Goal: Transaction & Acquisition: Purchase product/service

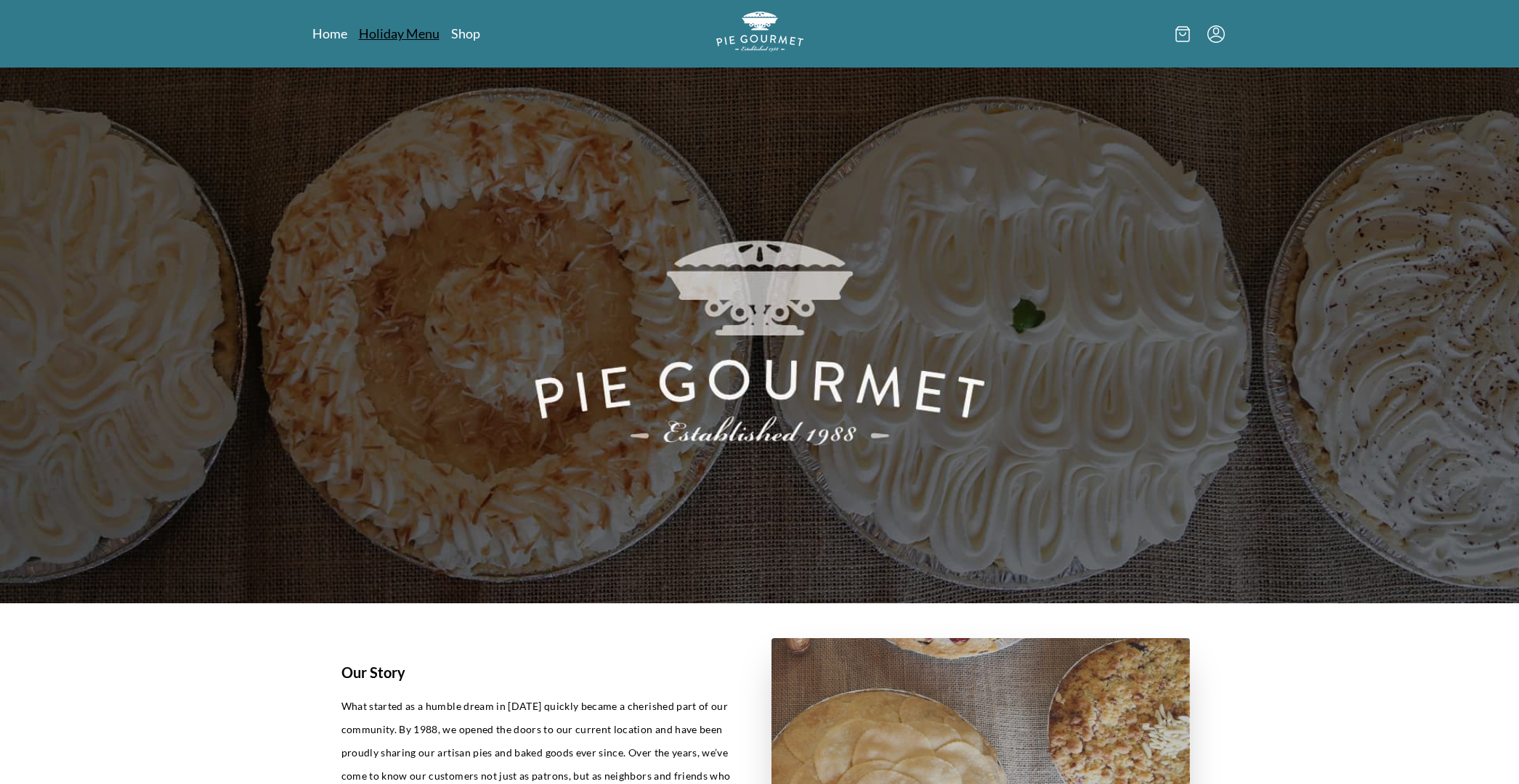
click at [384, 35] on link "Holiday Menu" at bounding box center [399, 33] width 81 height 17
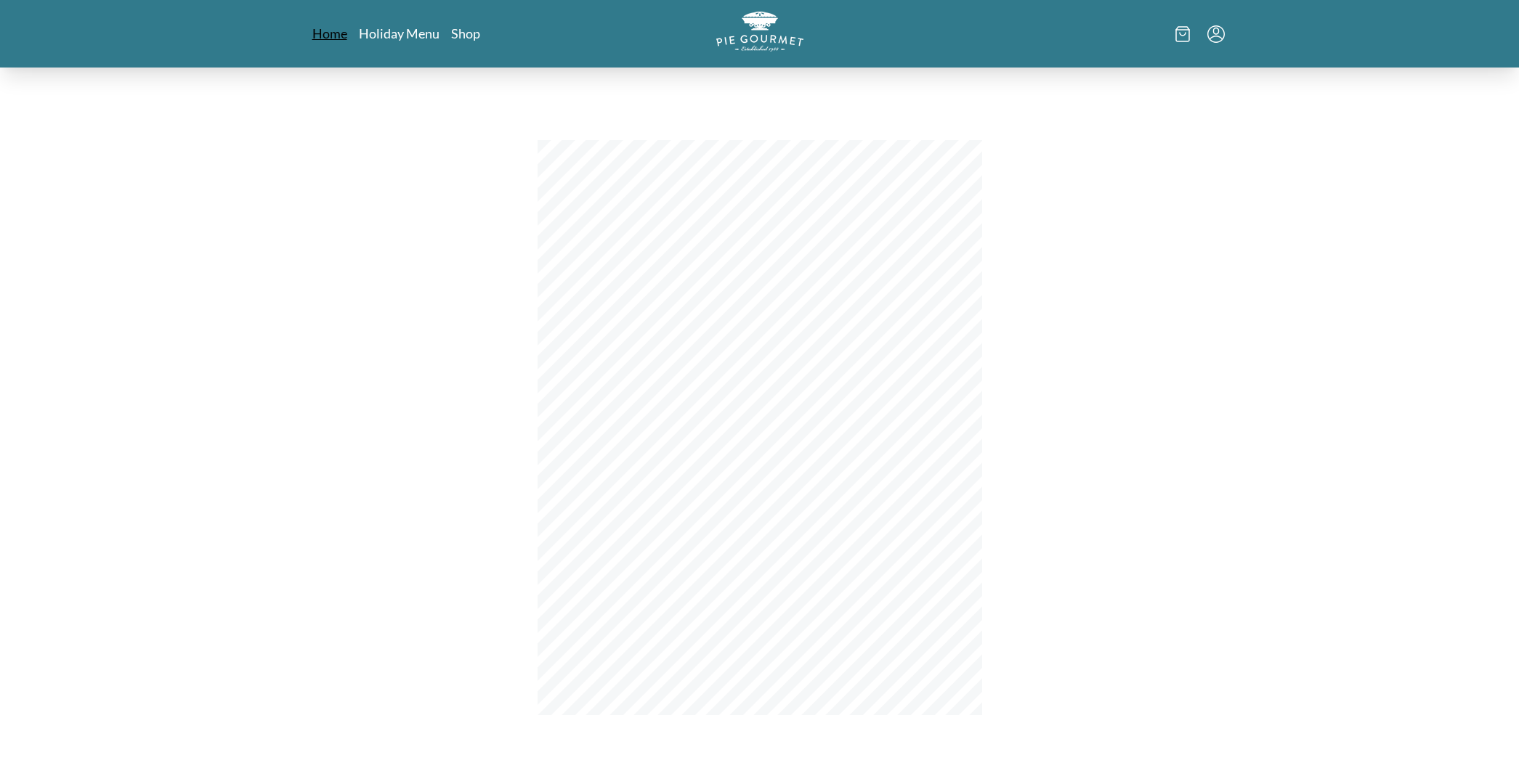
click at [335, 31] on link "Home" at bounding box center [329, 33] width 35 height 17
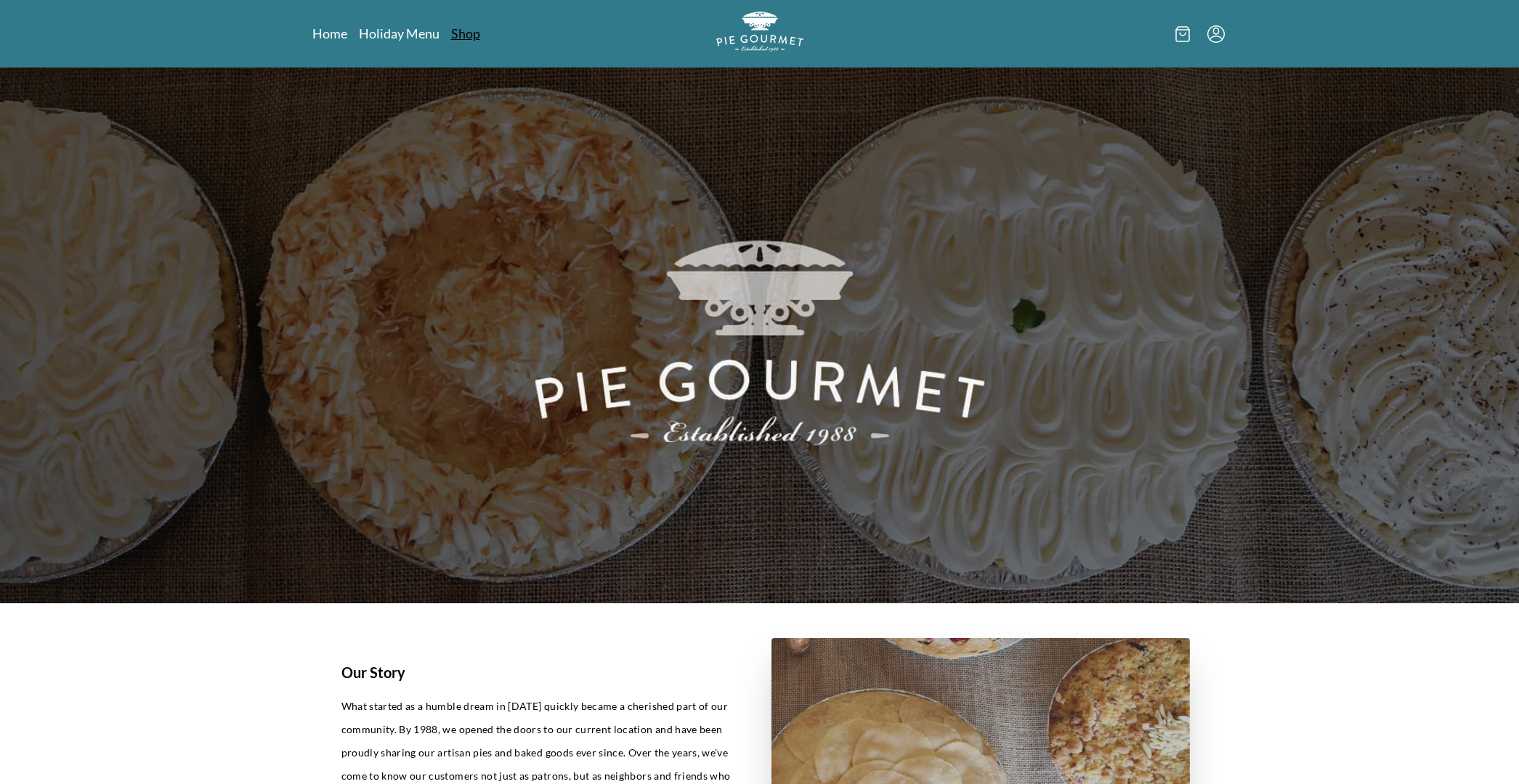
click at [459, 34] on link "Shop" at bounding box center [465, 33] width 29 height 17
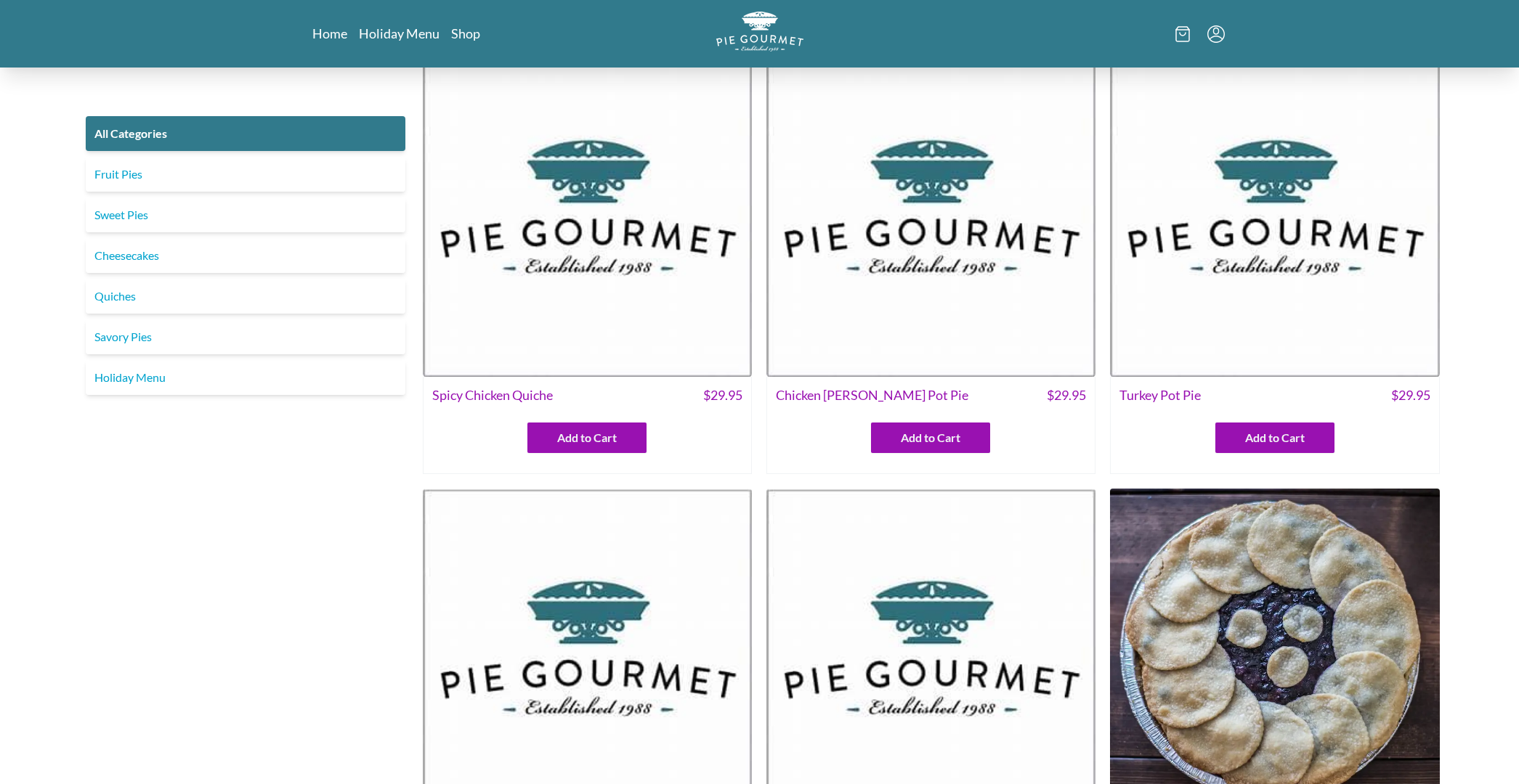
scroll to position [32, 0]
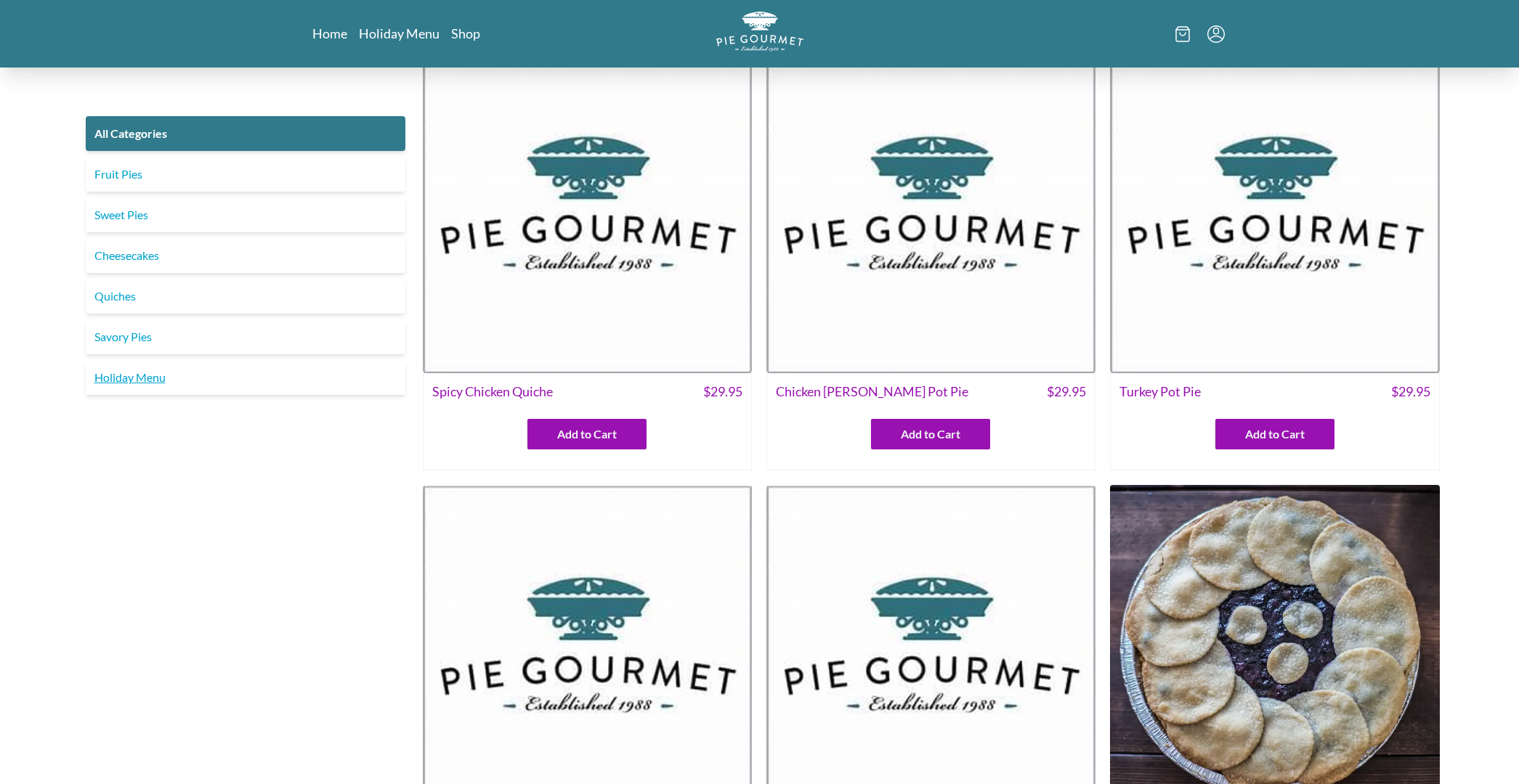
click at [136, 378] on link "Holiday Menu" at bounding box center [246, 378] width 320 height 35
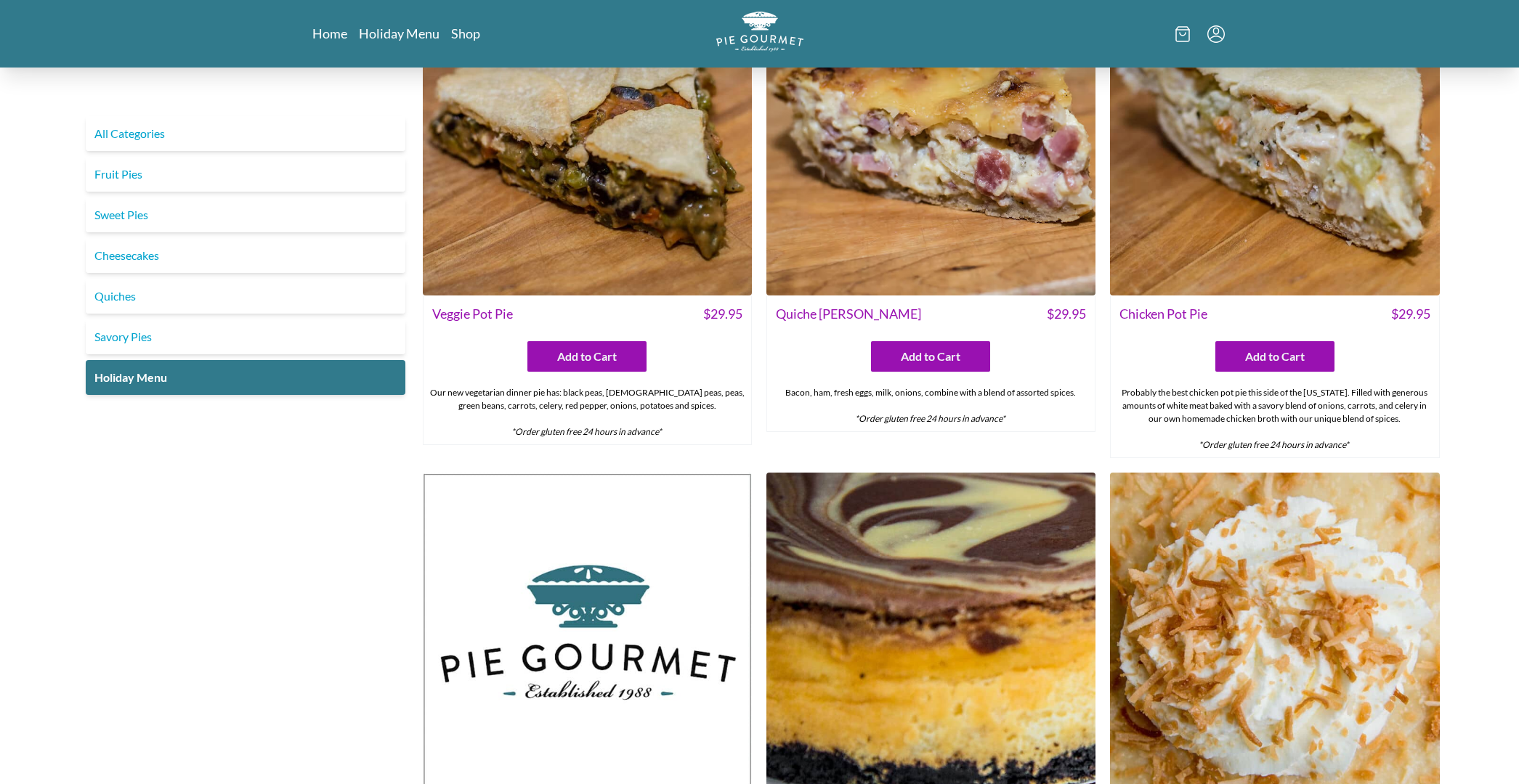
scroll to position [131, 0]
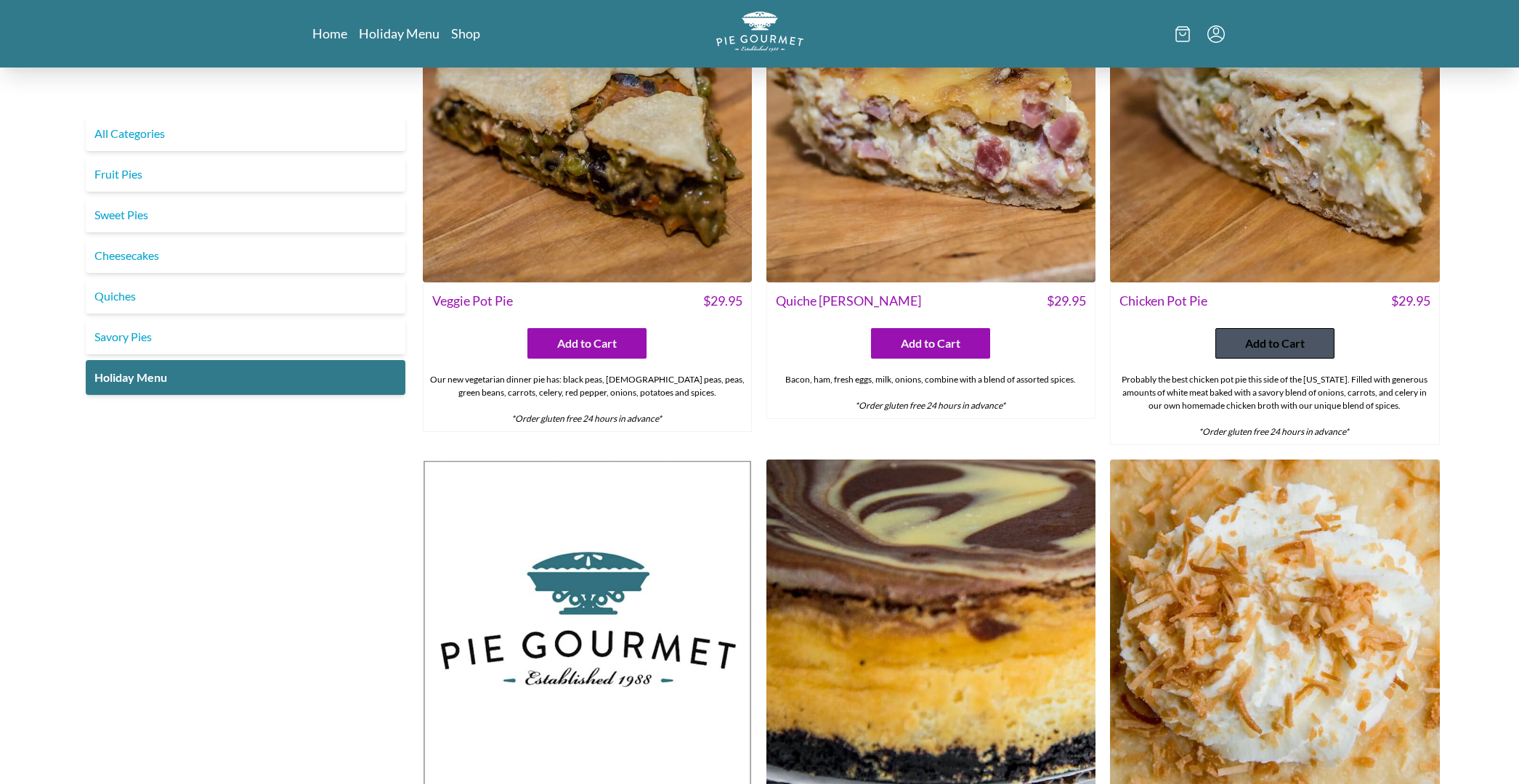
click at [1299, 349] on span "Add to Cart" at bounding box center [1275, 343] width 59 height 17
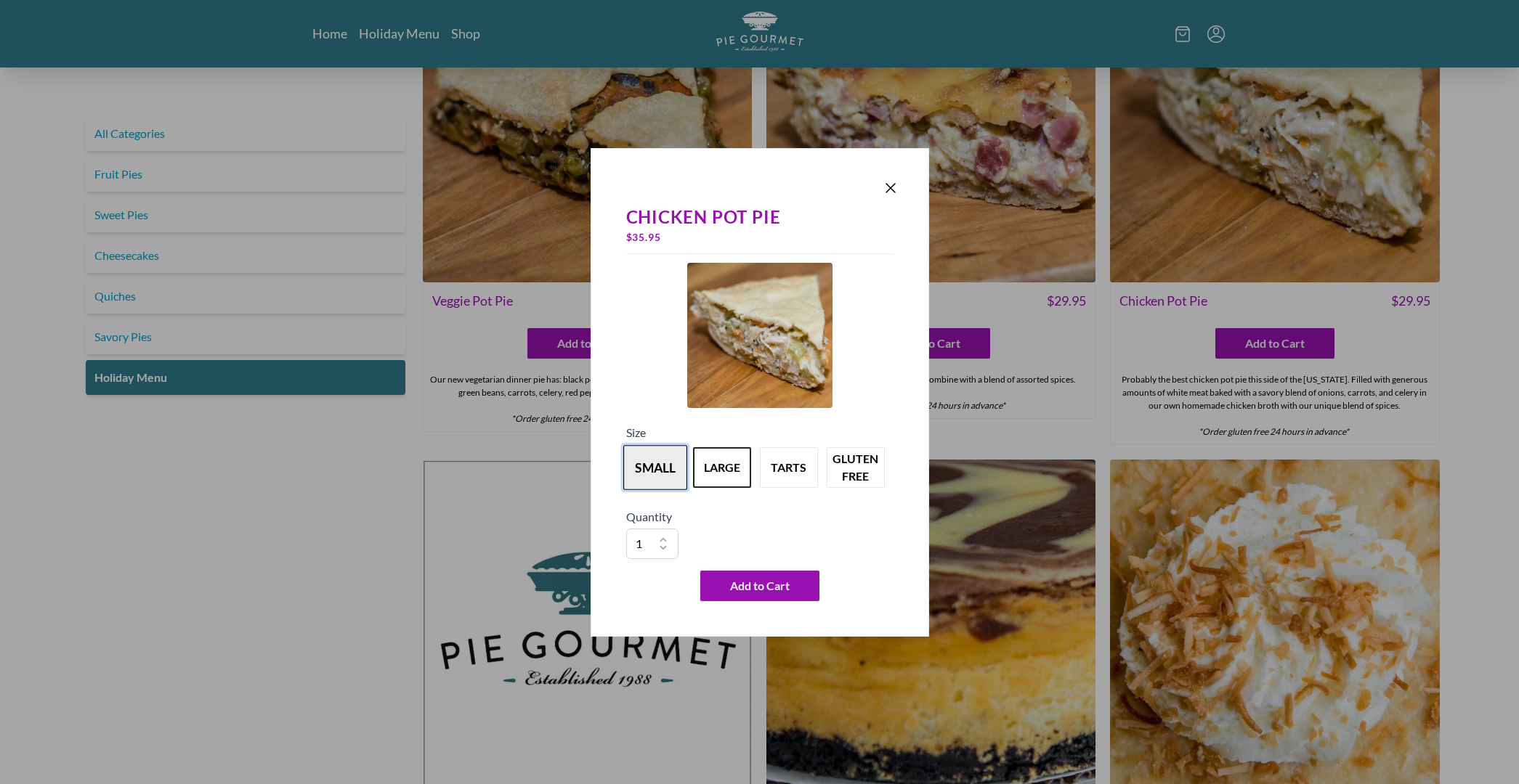
click at [655, 478] on button "small" at bounding box center [655, 467] width 64 height 45
click at [772, 588] on span "Add to Cart" at bounding box center [760, 585] width 59 height 17
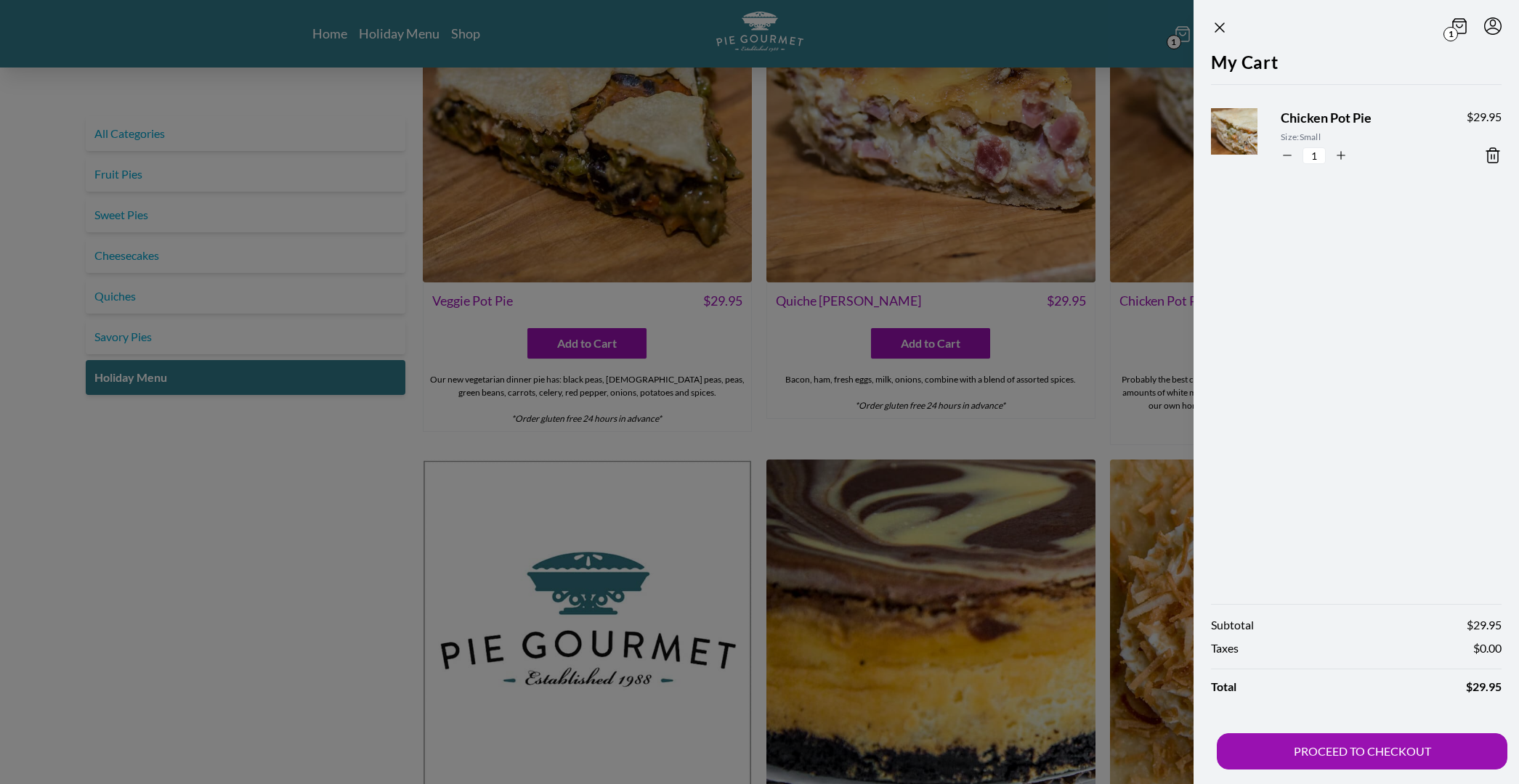
click at [1077, 403] on div at bounding box center [759, 392] width 1519 height 784
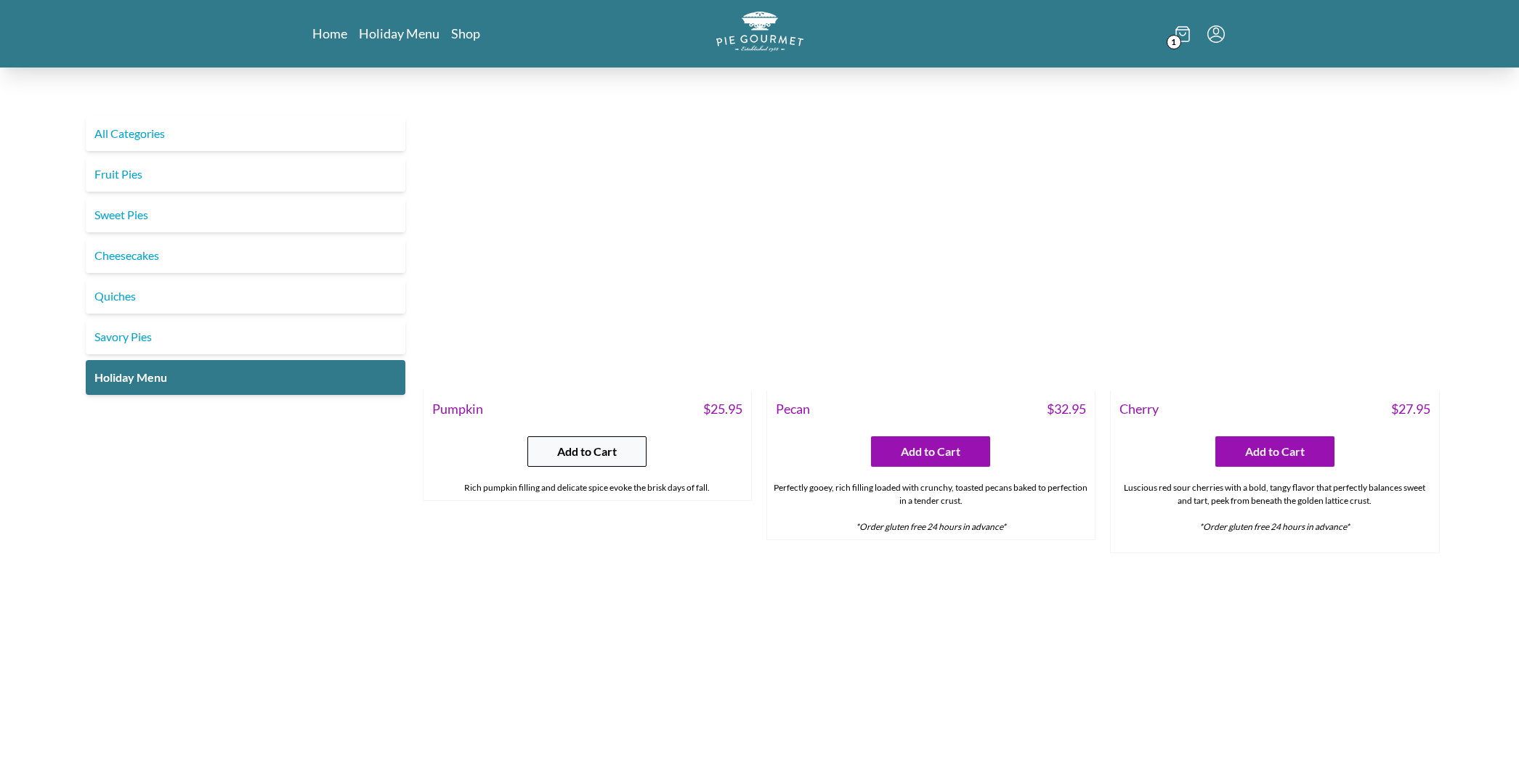
scroll to position [1569, 0]
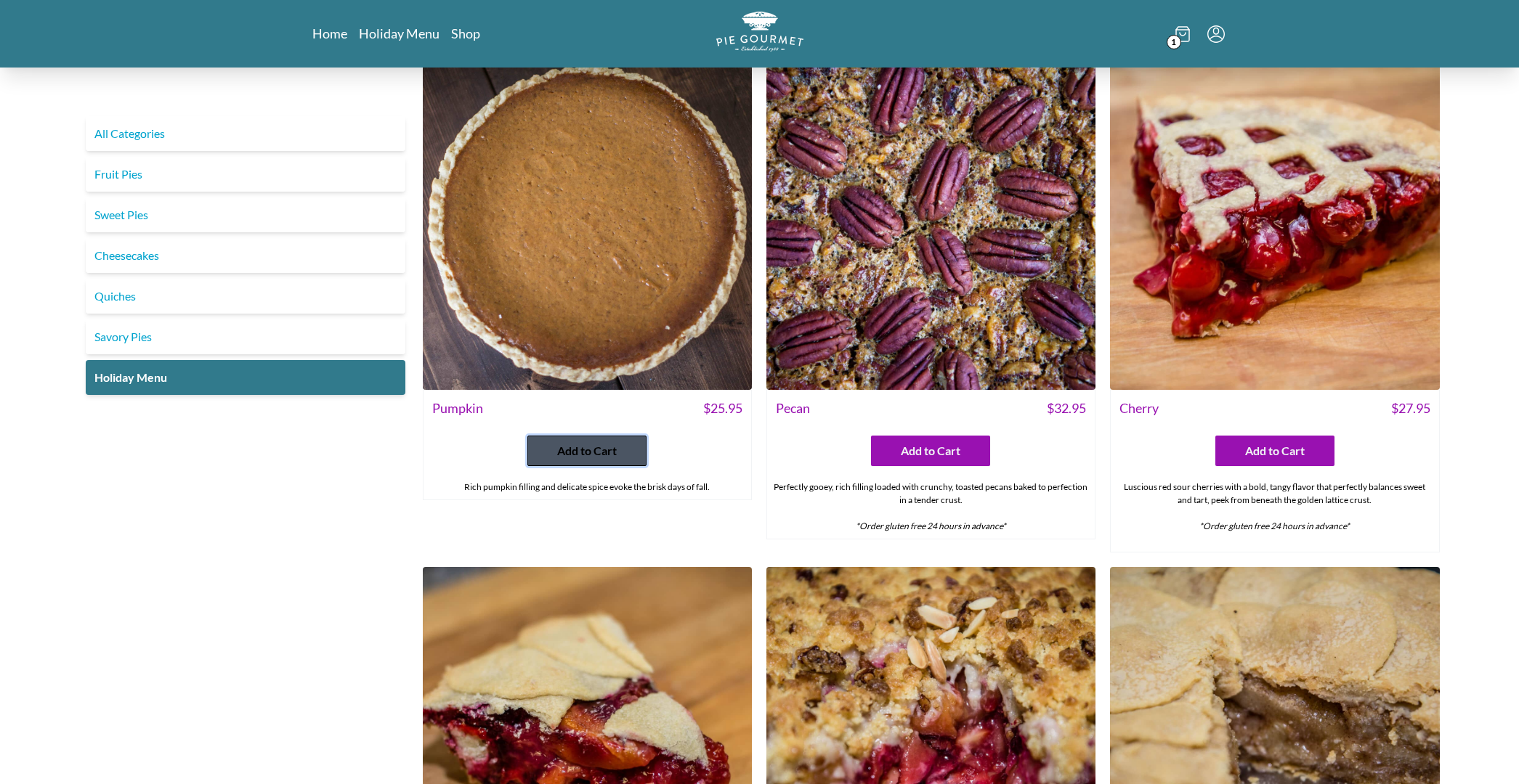
click at [589, 449] on span "Add to Cart" at bounding box center [587, 450] width 59 height 17
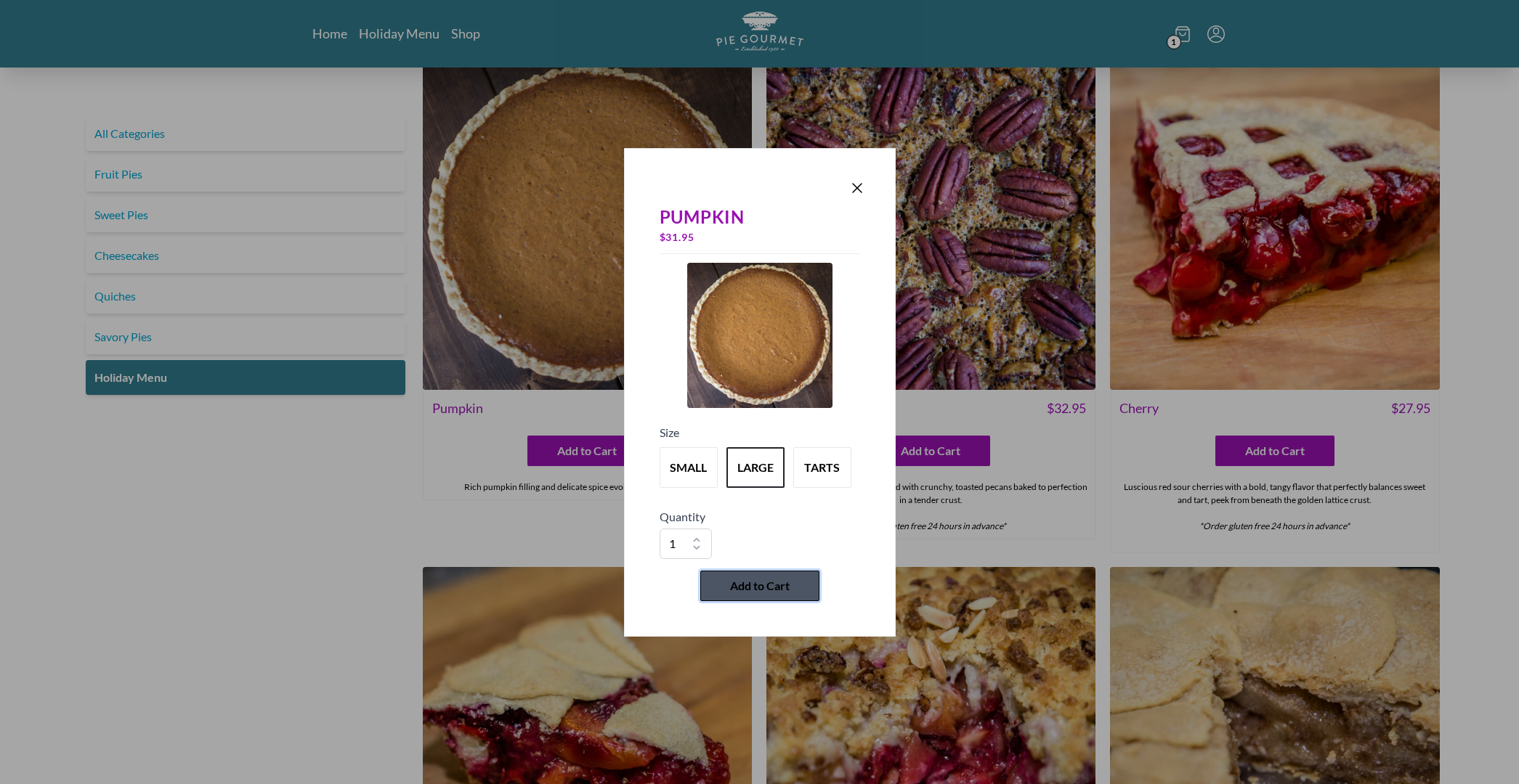
click at [779, 589] on span "Add to Cart" at bounding box center [760, 585] width 59 height 17
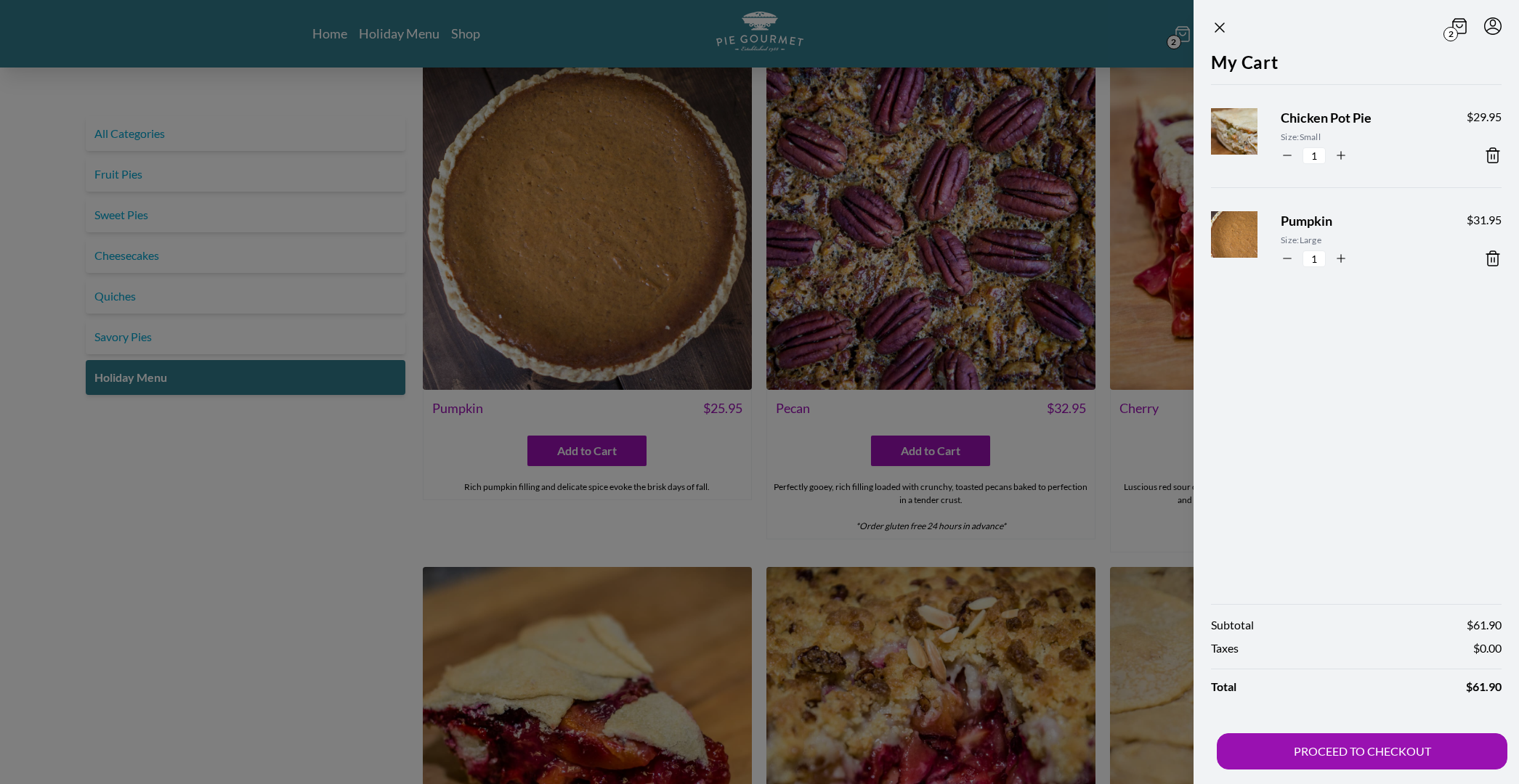
click at [1106, 533] on div at bounding box center [759, 392] width 1519 height 784
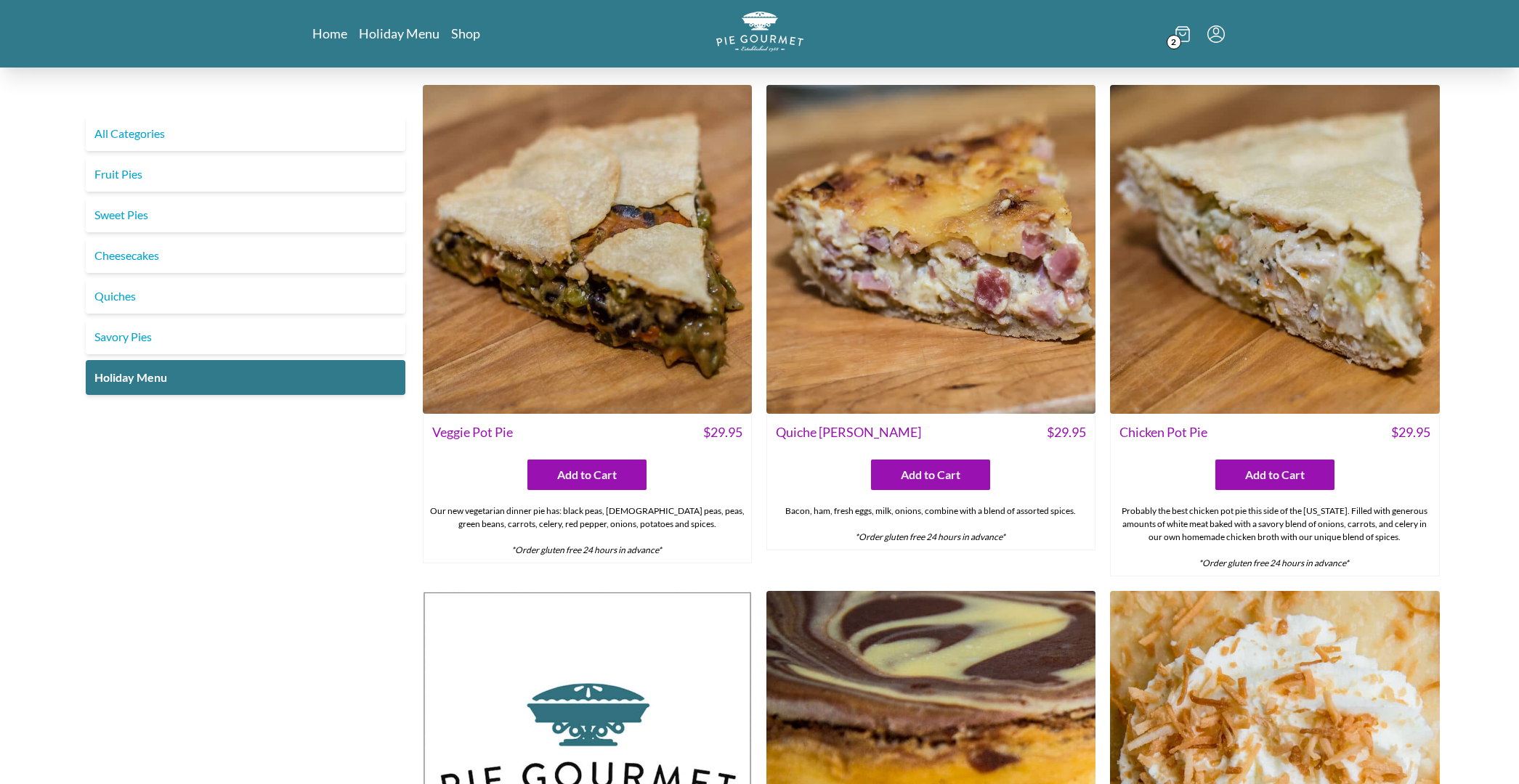
scroll to position [0, 0]
